Goal: Task Accomplishment & Management: Use online tool/utility

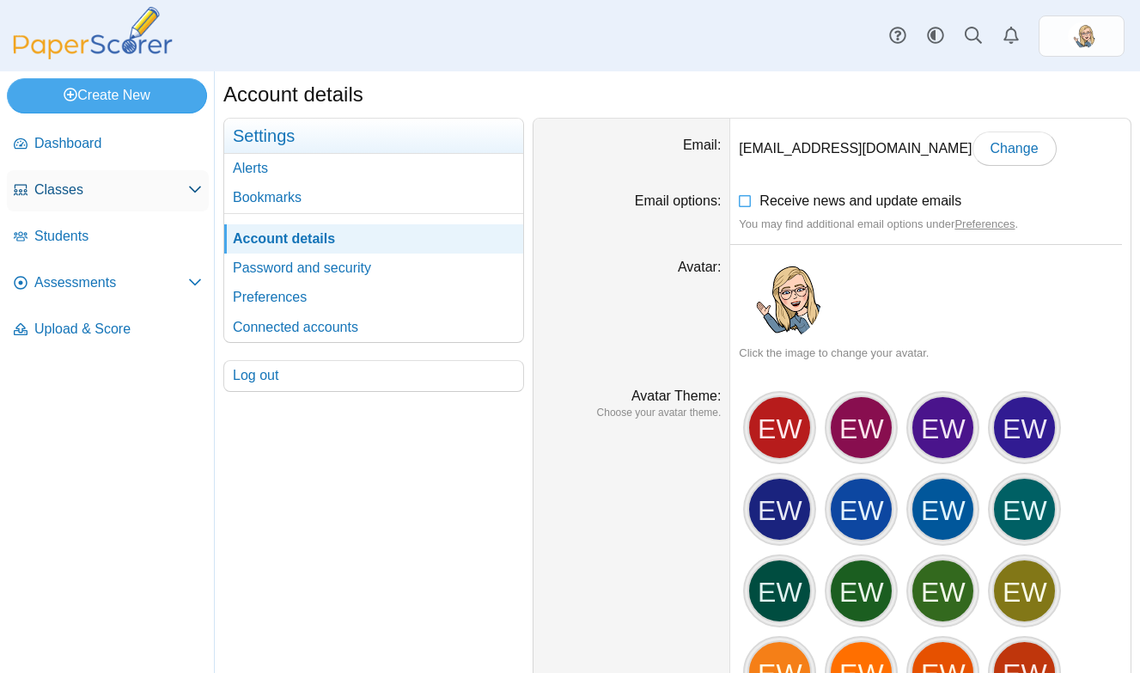
click at [50, 187] on span "Classes" at bounding box center [111, 189] width 154 height 19
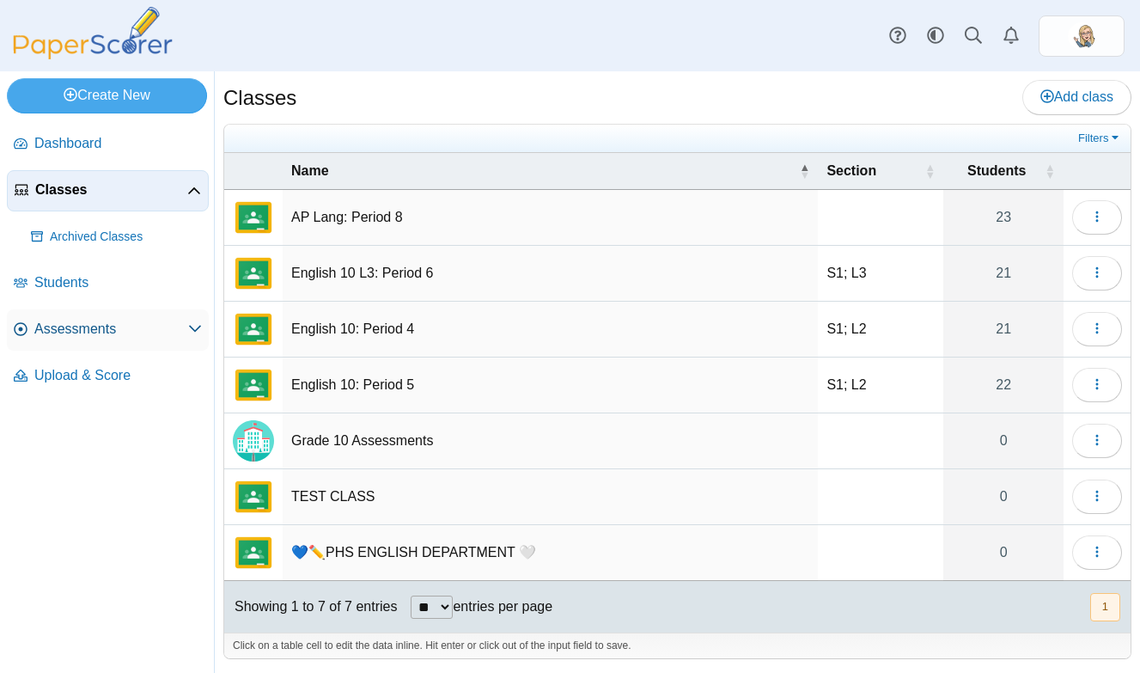
click at [103, 322] on span "Assessments" at bounding box center [111, 329] width 154 height 19
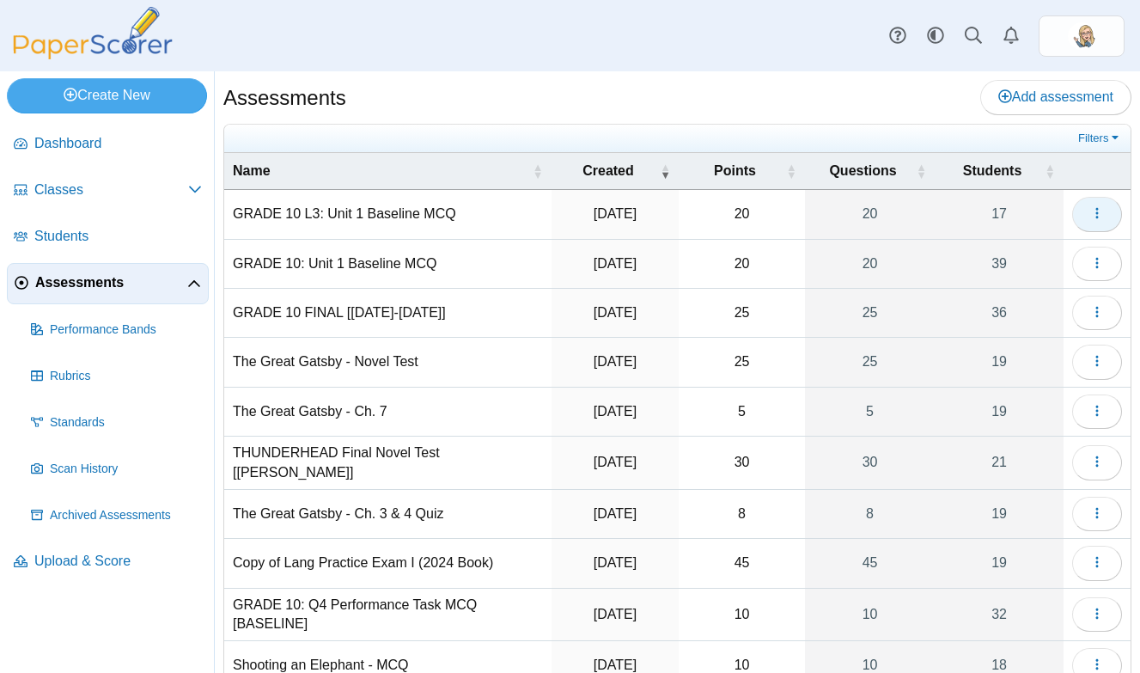
click at [1105, 213] on button "button" at bounding box center [1097, 214] width 50 height 34
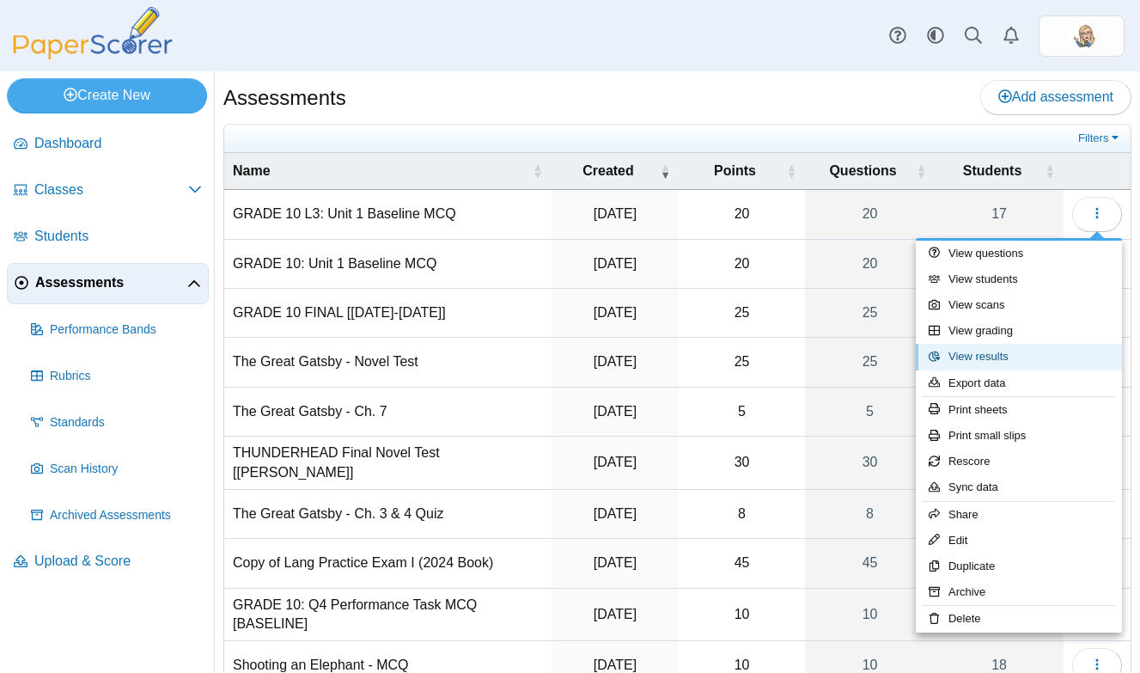
click at [996, 358] on link "View results" at bounding box center [1019, 357] width 206 height 26
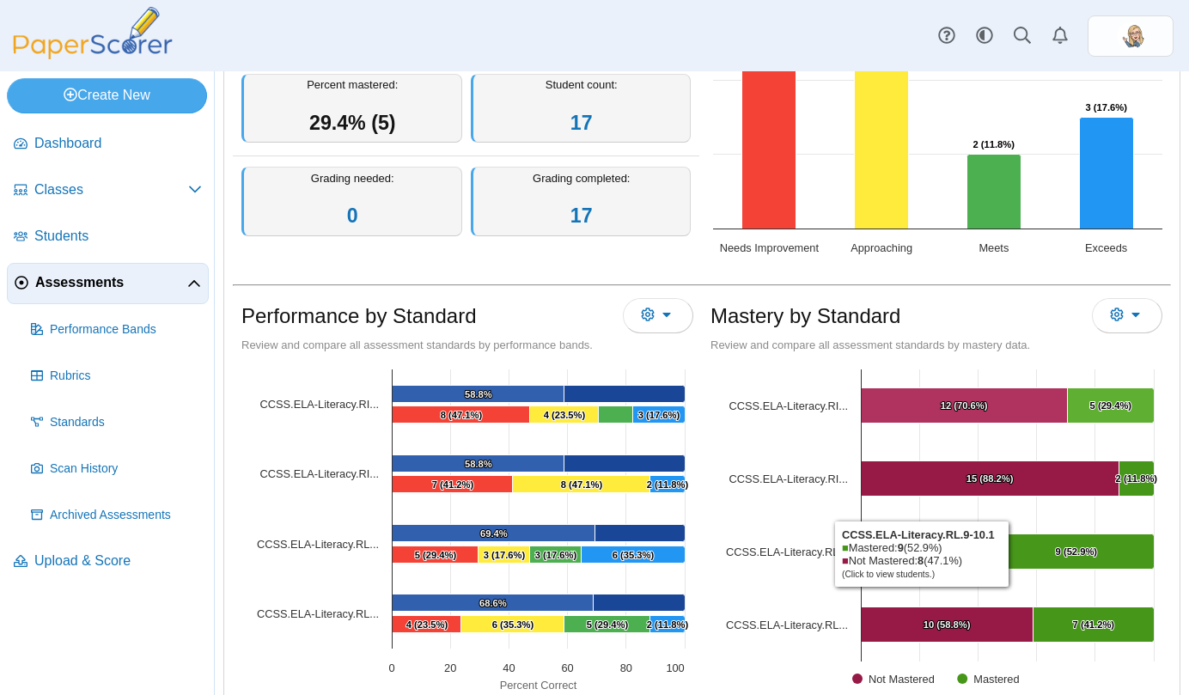
scroll to position [327, 0]
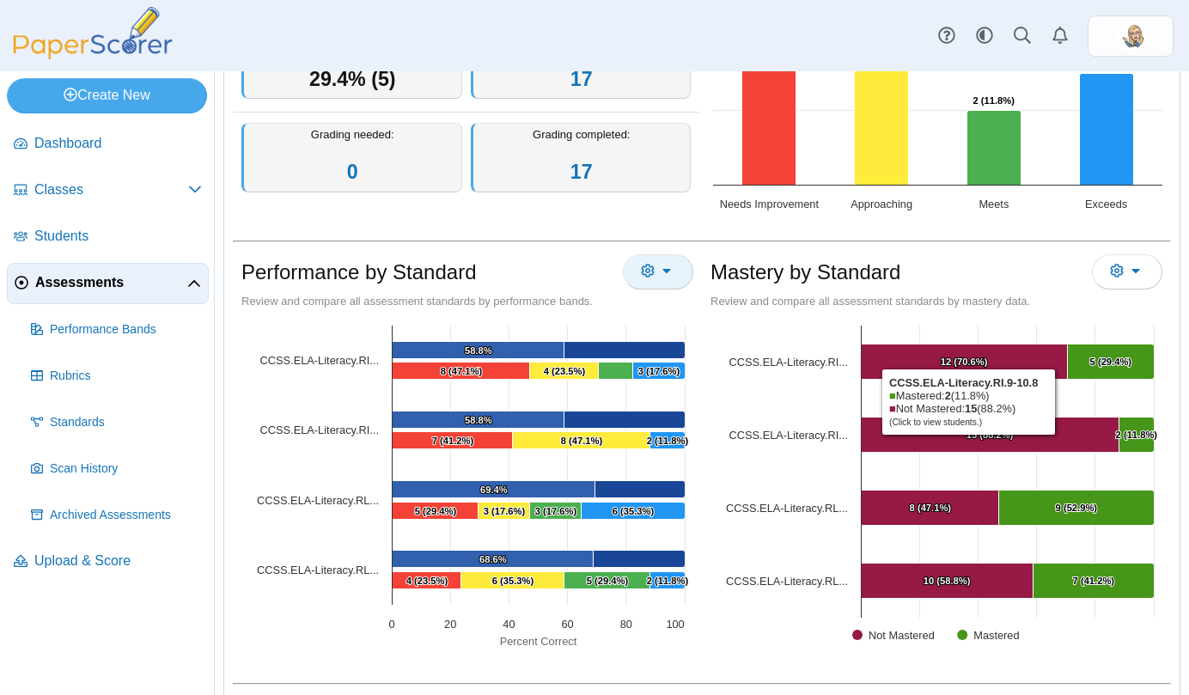
click at [657, 272] on span "More options" at bounding box center [649, 271] width 17 height 15
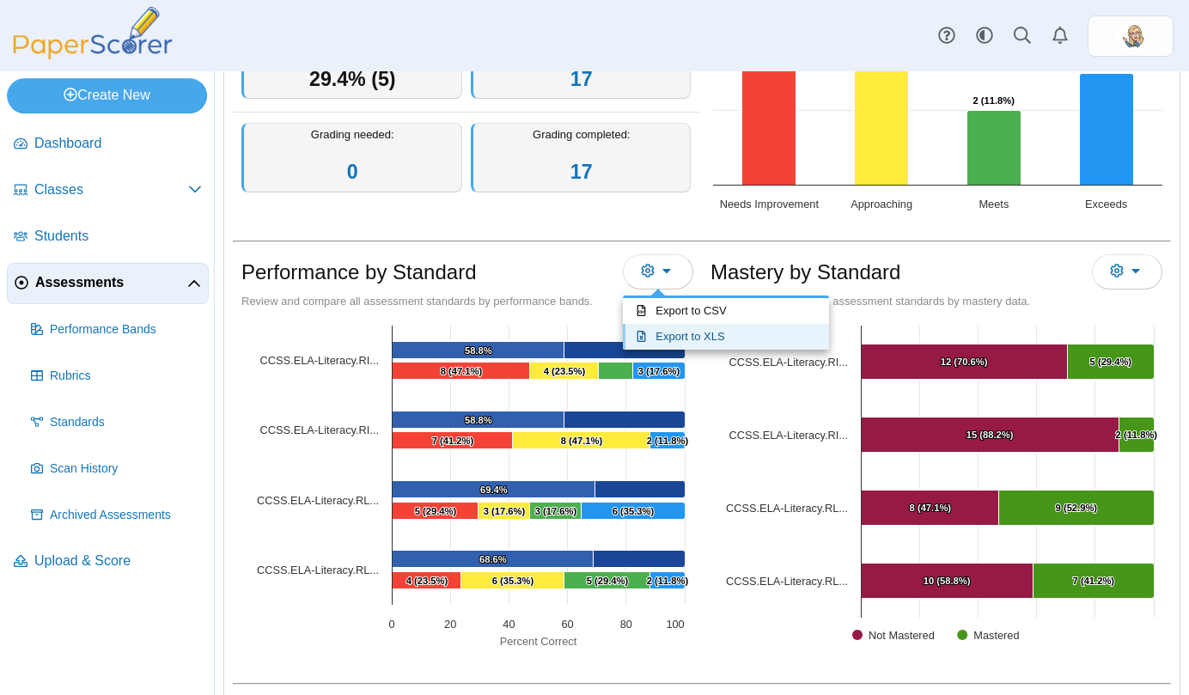
click at [687, 339] on link "Export to XLS" at bounding box center [726, 337] width 206 height 26
